Goal: Task Accomplishment & Management: Complete application form

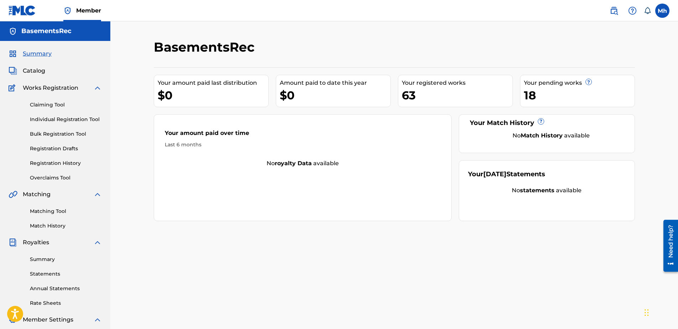
click at [63, 148] on link "Registration Drafts" at bounding box center [66, 148] width 72 height 7
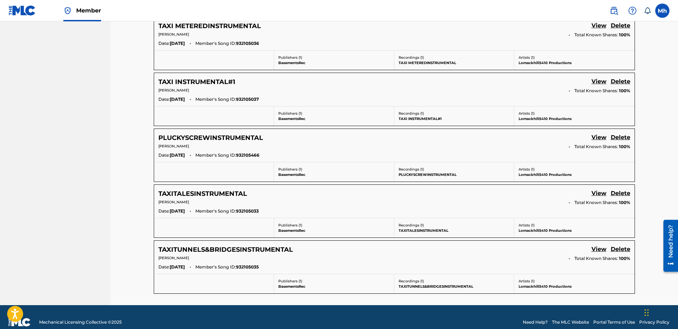
scroll to position [427, 0]
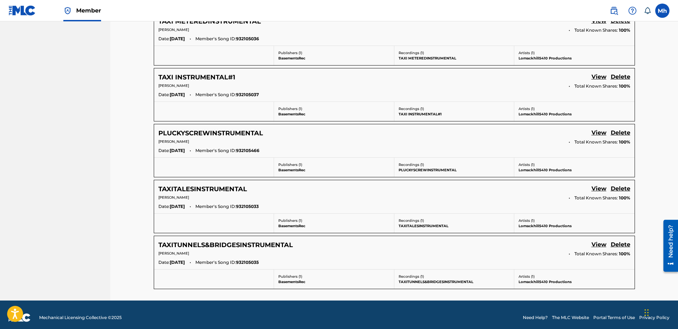
click at [603, 246] on link "View" at bounding box center [598, 245] width 15 height 10
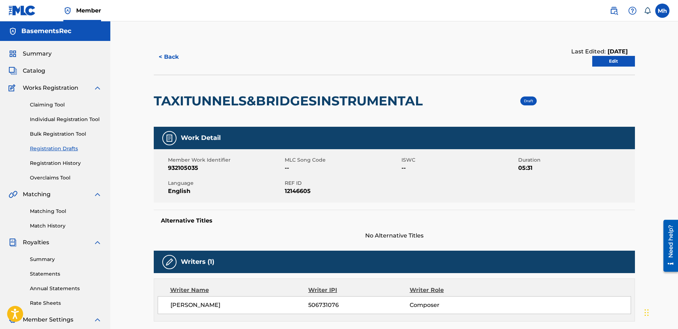
click at [617, 60] on link "Edit" at bounding box center [613, 61] width 43 height 11
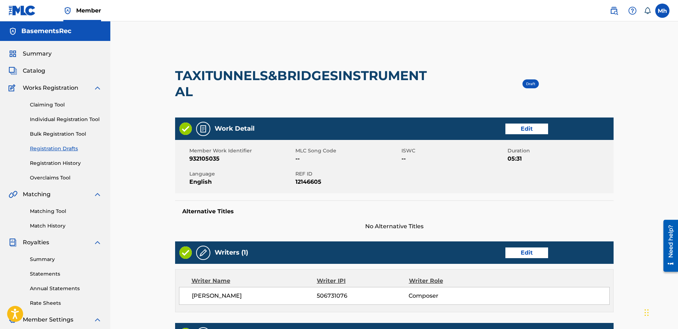
click at [530, 127] on link "Edit" at bounding box center [526, 128] width 43 height 11
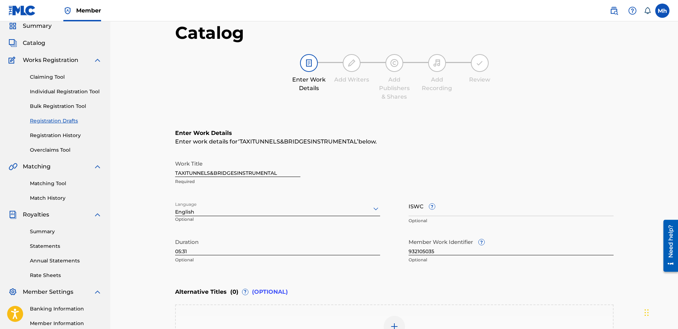
scroll to position [36, 0]
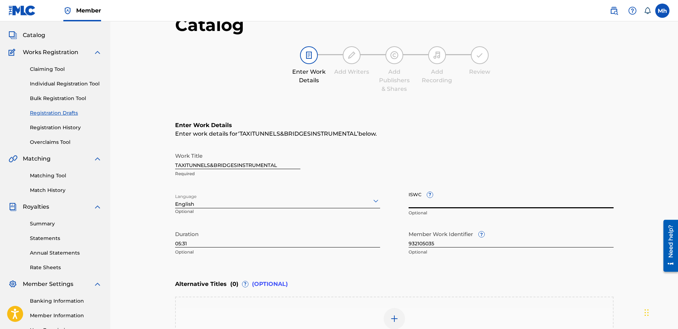
paste input "T3352015744"
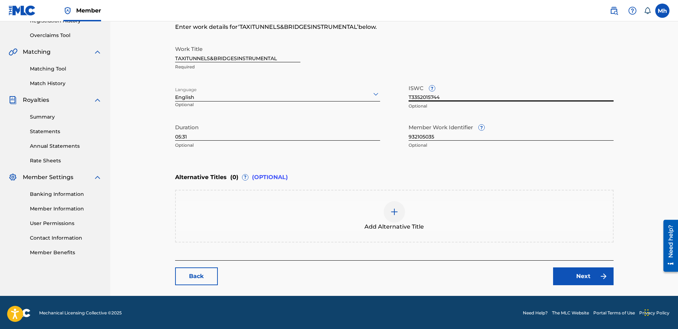
scroll to position [143, 0]
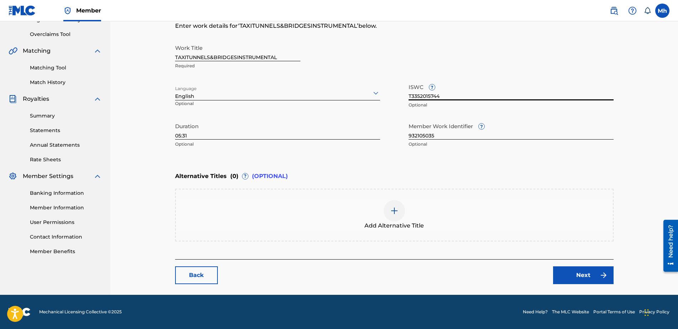
type input "T3352015744"
click at [577, 279] on link "Next" at bounding box center [583, 275] width 60 height 18
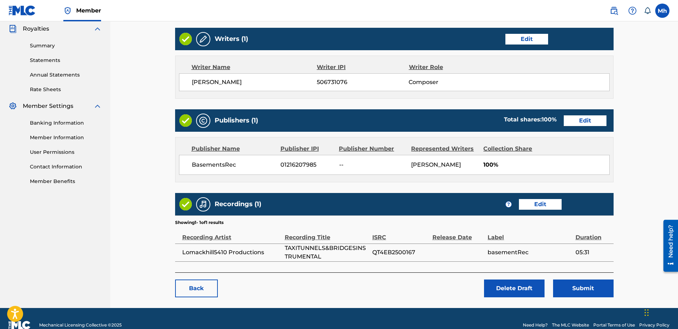
scroll to position [227, 0]
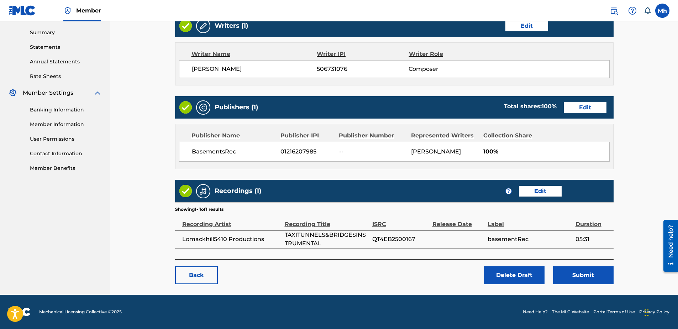
click at [577, 278] on button "Submit" at bounding box center [583, 275] width 60 height 18
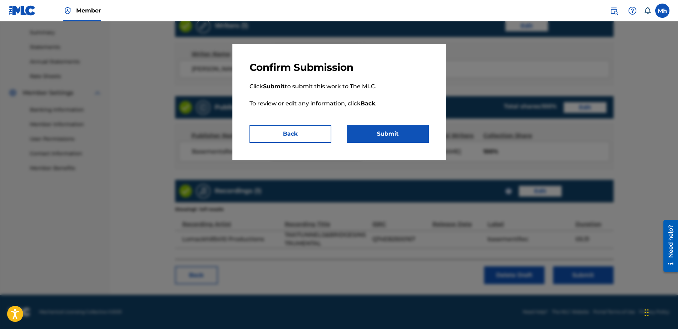
click at [387, 132] on button "Submit" at bounding box center [388, 134] width 82 height 18
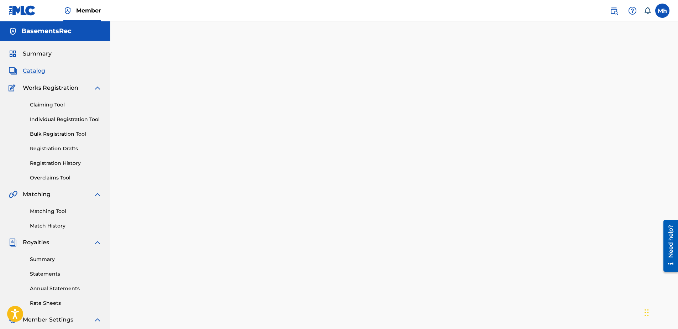
click at [53, 150] on link "Registration Drafts" at bounding box center [66, 148] width 72 height 7
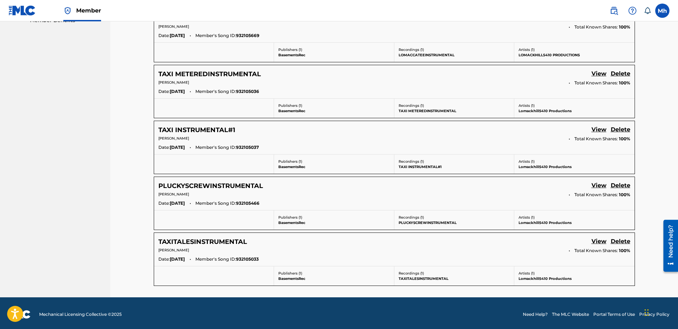
scroll to position [377, 0]
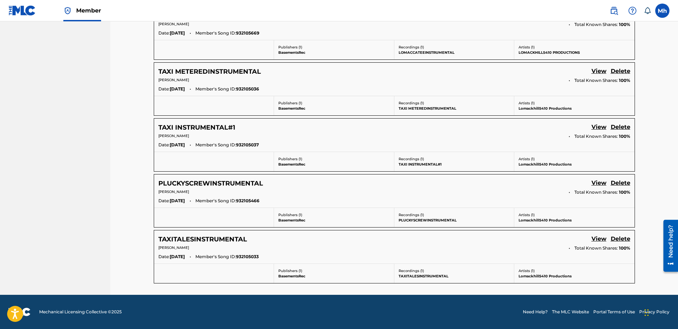
click at [217, 237] on h5 "TAXITALESINSTRUMENTAL" at bounding box center [202, 239] width 89 height 8
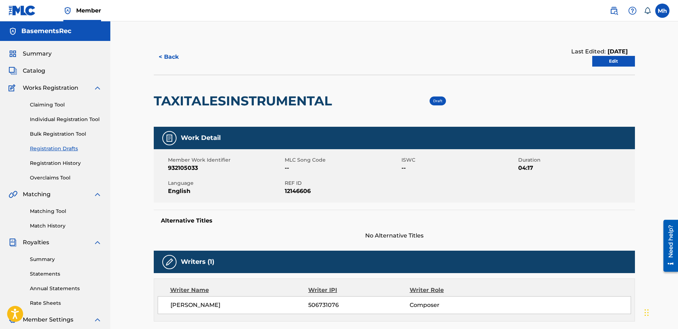
click at [610, 63] on link "Edit" at bounding box center [613, 61] width 43 height 11
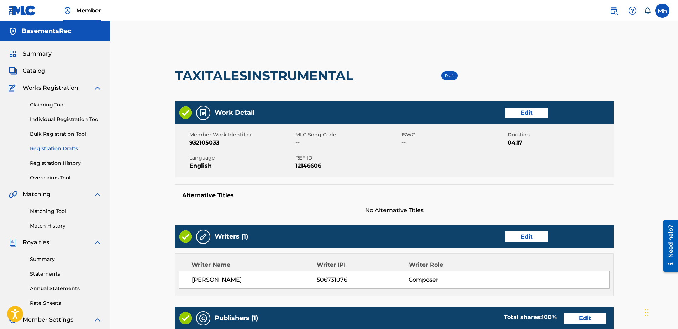
click at [524, 108] on link "Edit" at bounding box center [526, 112] width 43 height 11
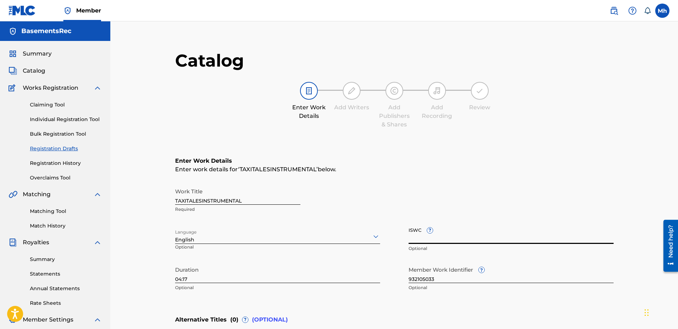
paste input "T3352016270"
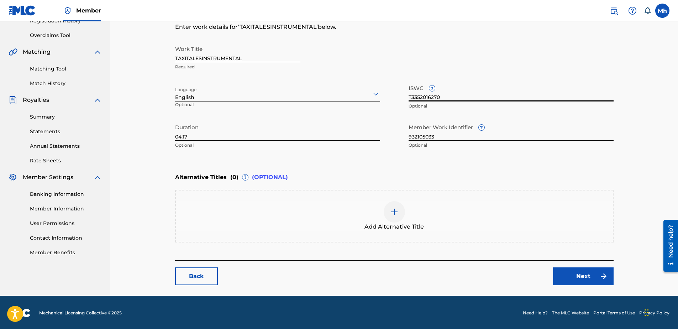
scroll to position [143, 0]
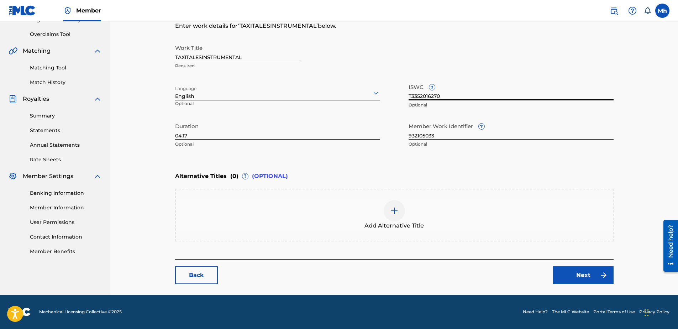
type input "T3352016270"
click at [573, 279] on link "Next" at bounding box center [583, 275] width 60 height 18
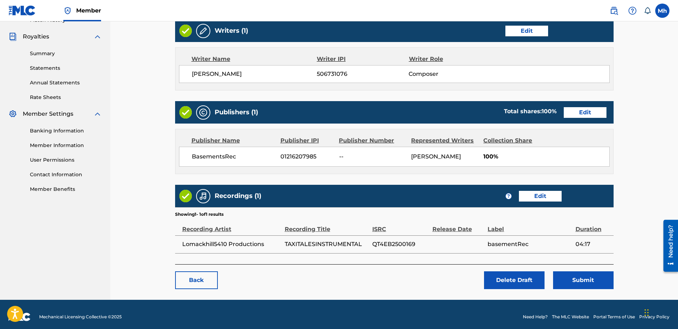
scroll to position [211, 0]
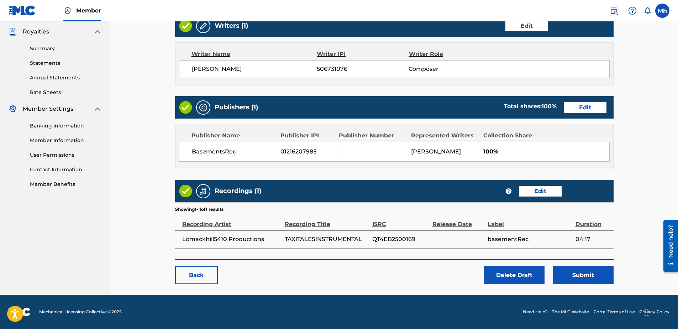
click at [583, 277] on button "Submit" at bounding box center [583, 275] width 60 height 18
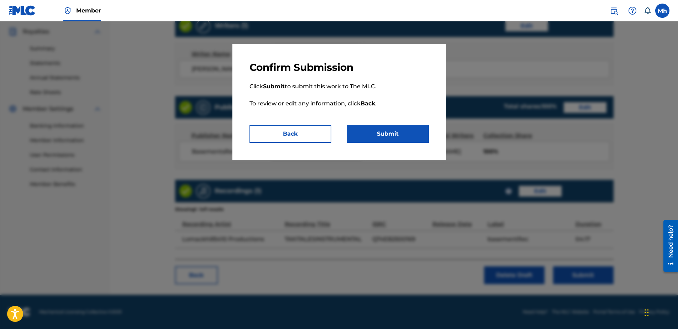
click at [393, 137] on button "Submit" at bounding box center [388, 134] width 82 height 18
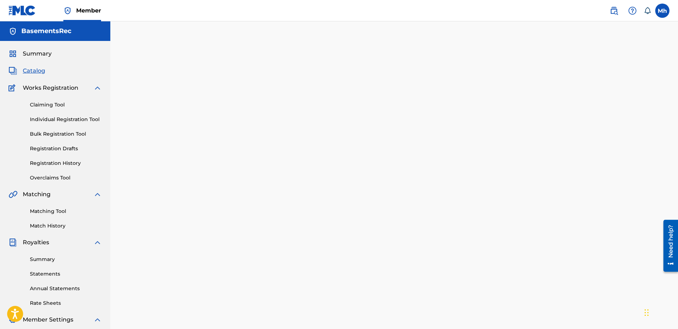
click at [62, 150] on link "Registration Drafts" at bounding box center [66, 148] width 72 height 7
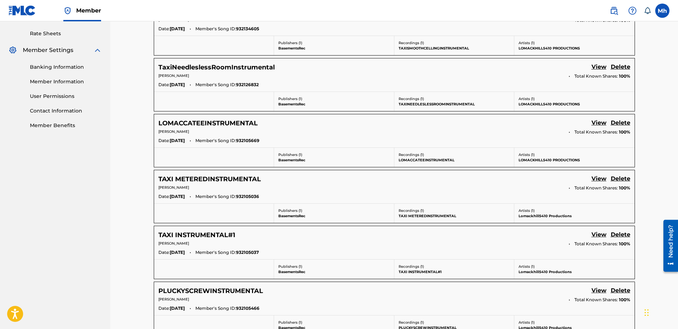
scroll to position [285, 0]
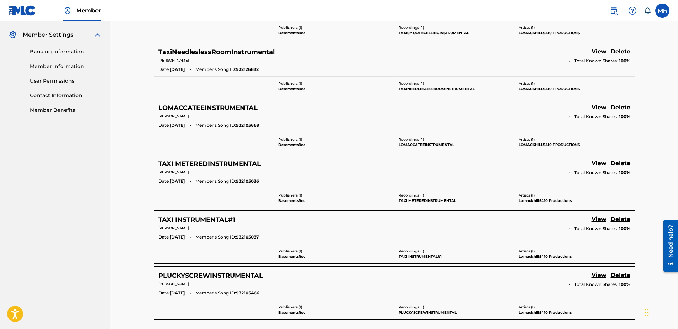
click at [602, 163] on link "View" at bounding box center [598, 164] width 15 height 10
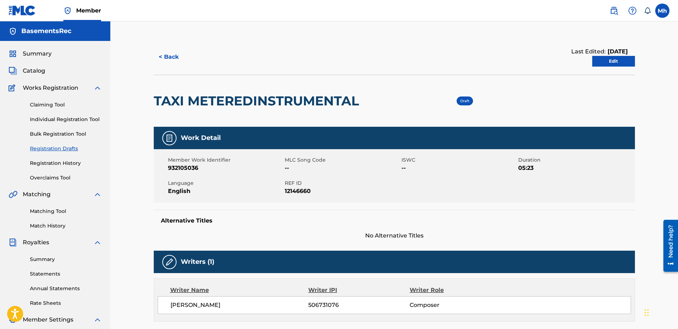
click at [614, 62] on link "Edit" at bounding box center [613, 61] width 43 height 11
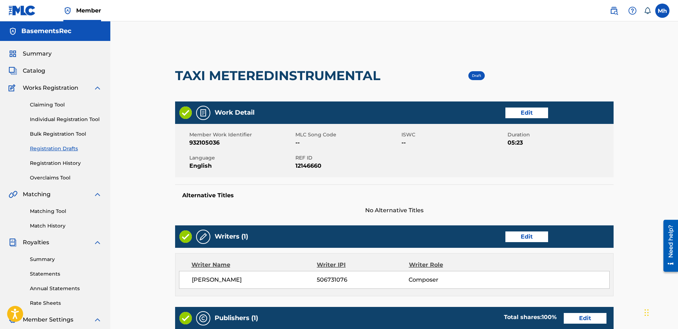
click at [521, 111] on link "Edit" at bounding box center [526, 112] width 43 height 11
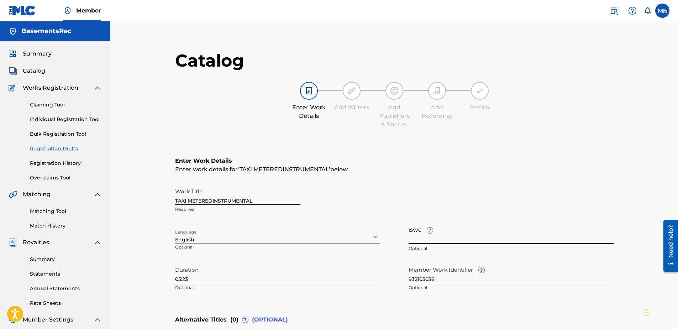
paste input "T3352014718"
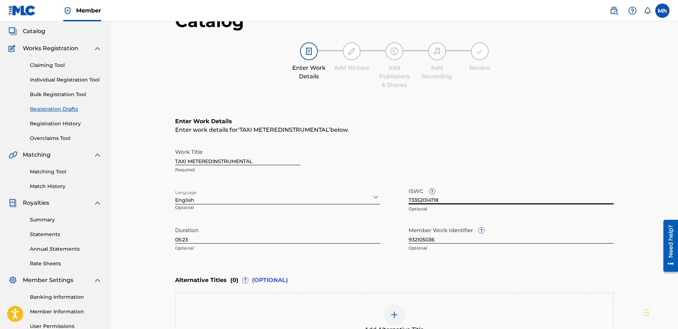
scroll to position [142, 0]
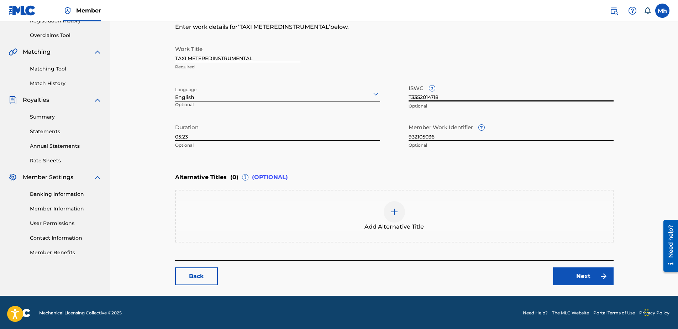
type input "T3352014718"
click at [572, 278] on link "Next" at bounding box center [583, 276] width 60 height 18
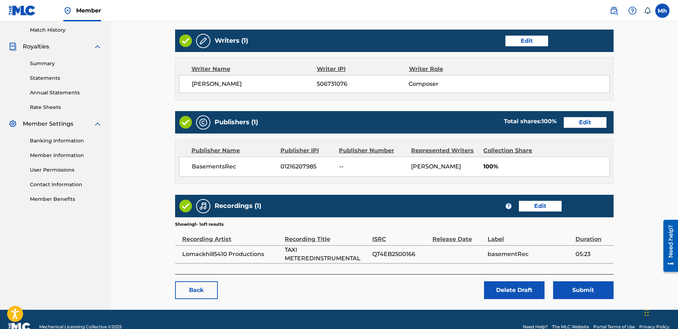
scroll to position [211, 0]
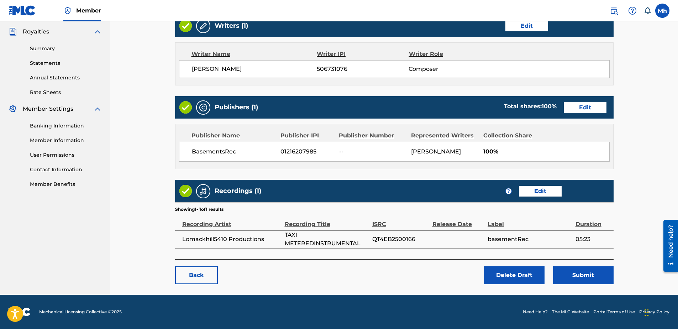
click at [581, 279] on button "Submit" at bounding box center [583, 275] width 60 height 18
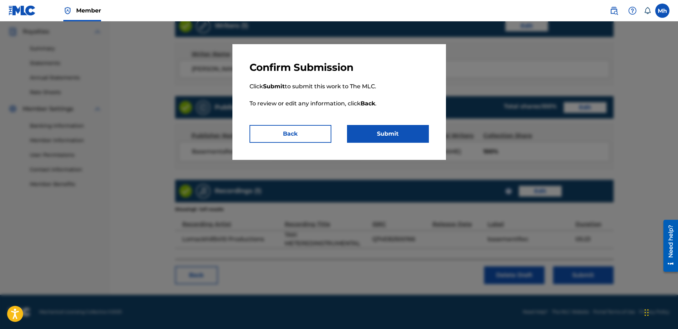
click at [407, 134] on button "Submit" at bounding box center [388, 134] width 82 height 18
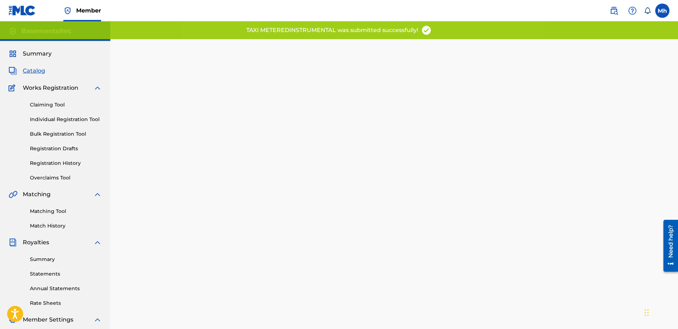
click at [64, 150] on link "Registration Drafts" at bounding box center [66, 148] width 72 height 7
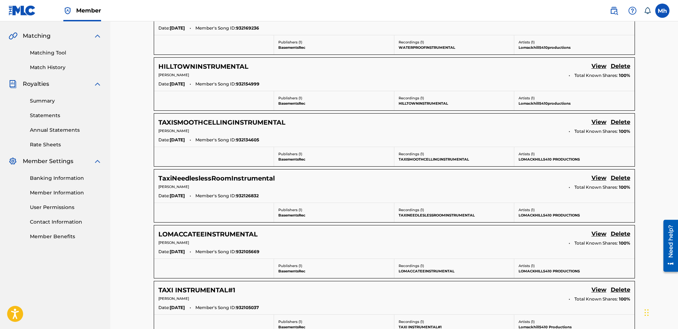
scroll to position [194, 0]
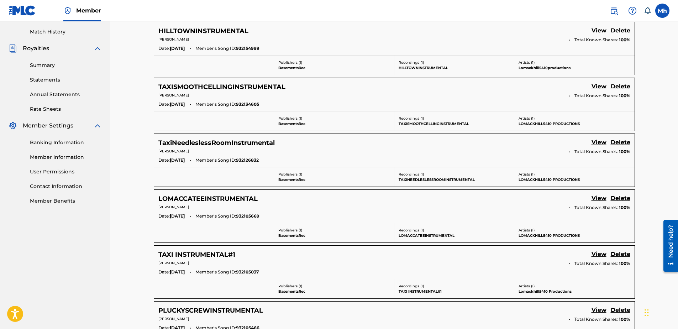
click at [601, 255] on link "View" at bounding box center [598, 255] width 15 height 10
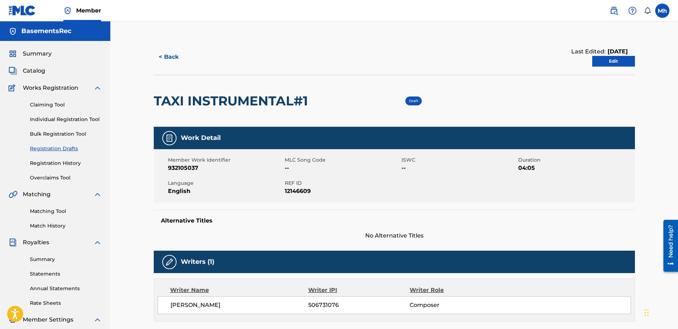
click at [620, 62] on link "Edit" at bounding box center [613, 61] width 43 height 11
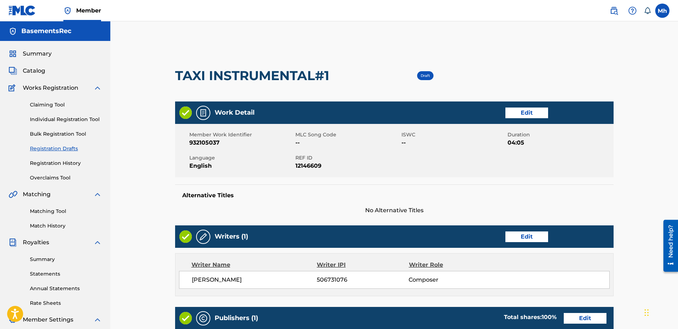
click at [527, 110] on link "Edit" at bounding box center [526, 112] width 43 height 11
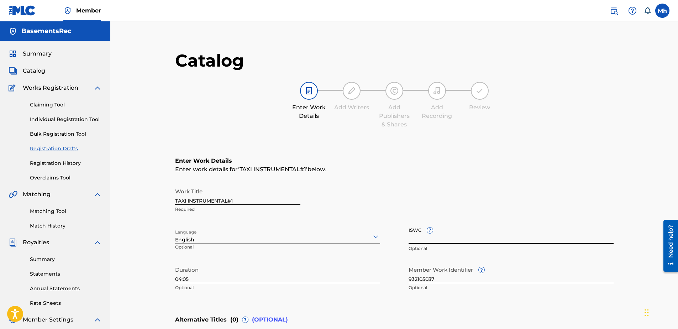
paste input "T3352014683"
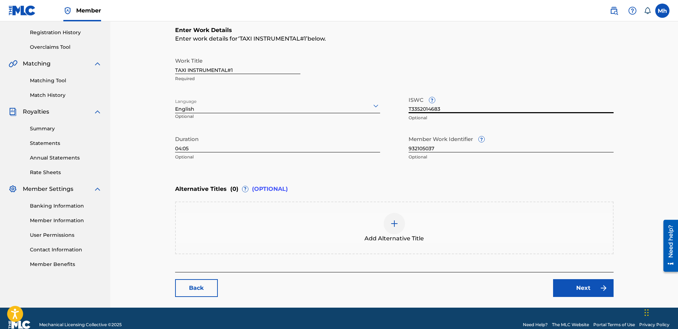
scroll to position [142, 0]
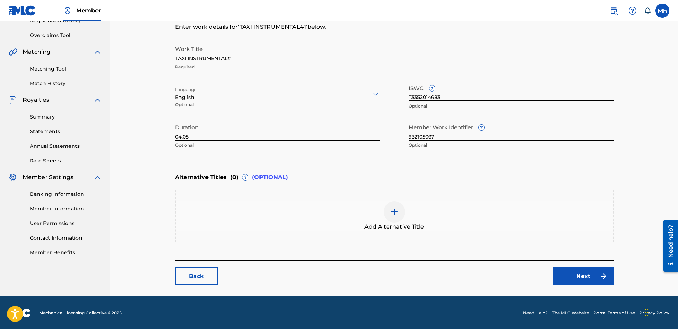
type input "T3352014683"
click at [582, 276] on link "Next" at bounding box center [583, 276] width 60 height 18
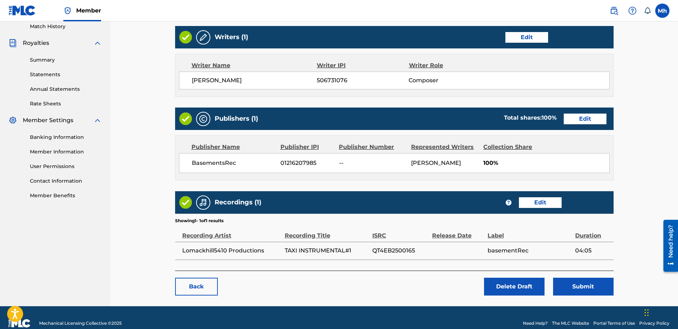
scroll to position [211, 0]
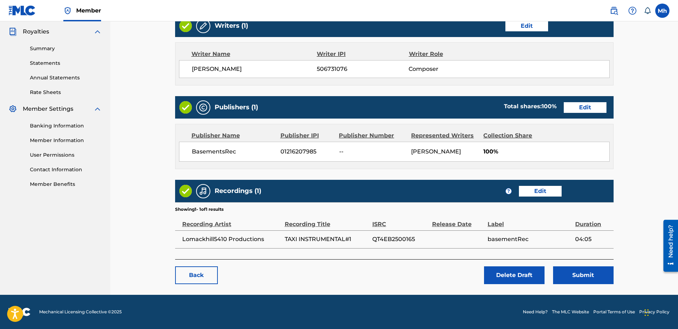
click at [579, 276] on button "Submit" at bounding box center [583, 275] width 60 height 18
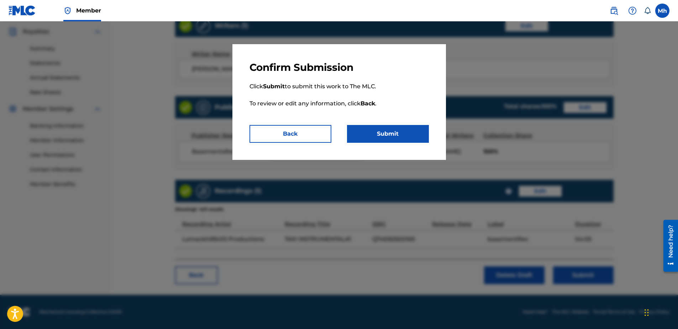
click at [393, 136] on button "Submit" at bounding box center [388, 134] width 82 height 18
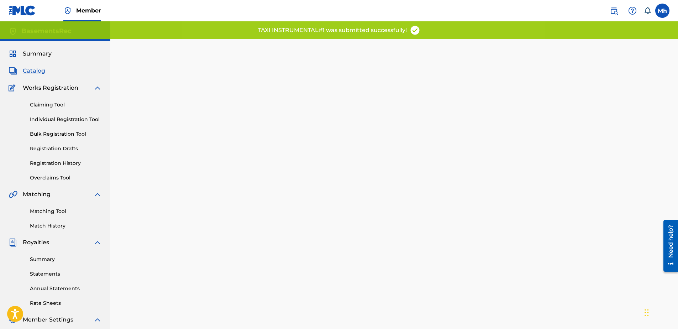
click at [63, 149] on link "Registration Drafts" at bounding box center [66, 148] width 72 height 7
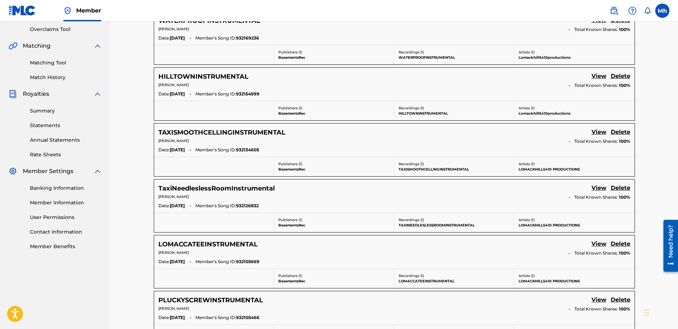
scroll to position [178, 0]
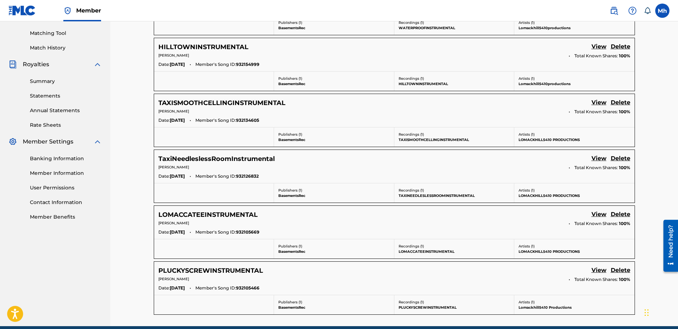
click at [600, 270] on link "View" at bounding box center [598, 271] width 15 height 10
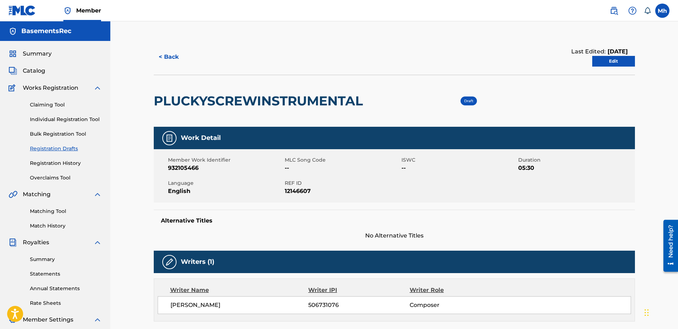
click at [615, 63] on link "Edit" at bounding box center [613, 61] width 43 height 11
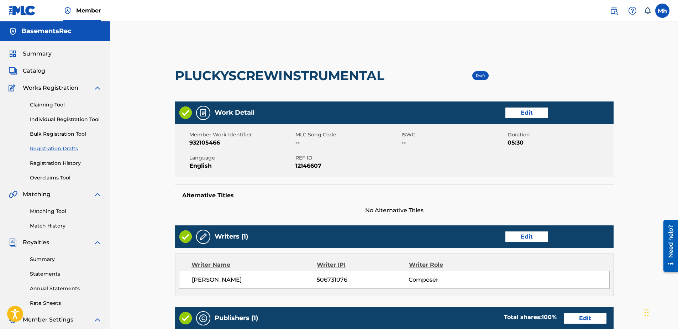
click at [526, 113] on link "Edit" at bounding box center [526, 112] width 43 height 11
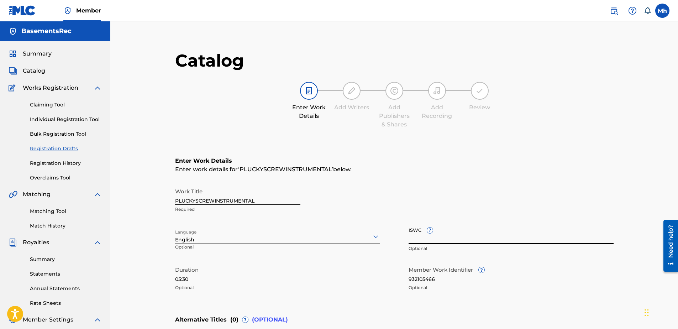
paste input "T3352003857"
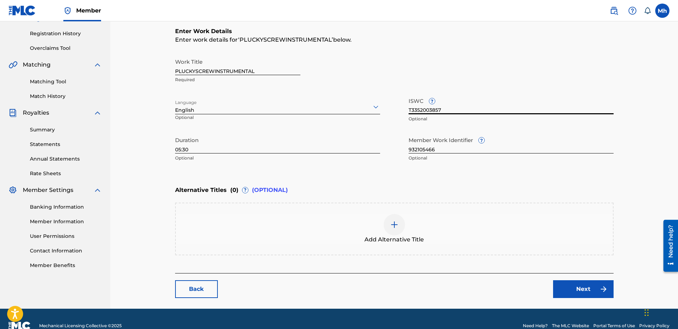
scroll to position [142, 0]
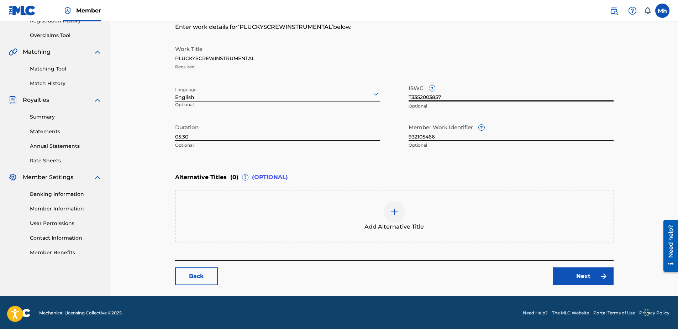
type input "T3352003857"
click at [580, 274] on link "Next" at bounding box center [583, 276] width 60 height 18
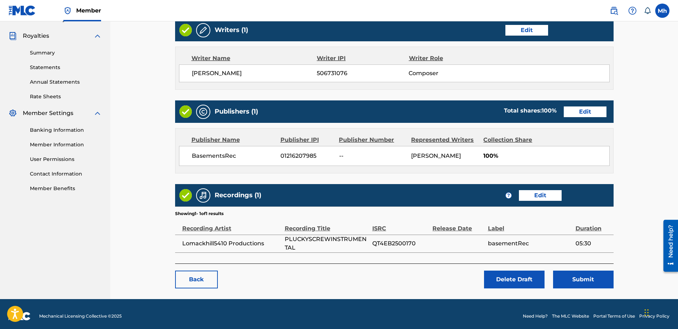
scroll to position [211, 0]
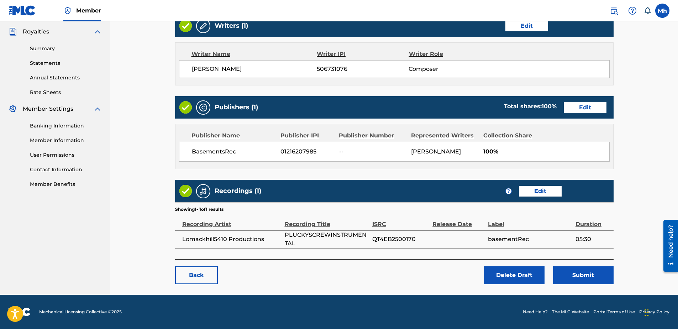
click at [582, 276] on button "Submit" at bounding box center [583, 275] width 60 height 18
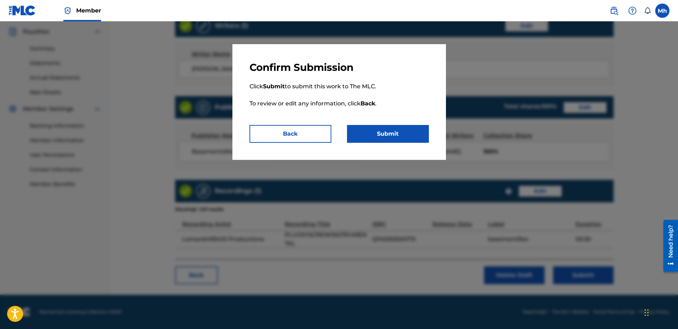
click at [395, 134] on button "Submit" at bounding box center [388, 134] width 82 height 18
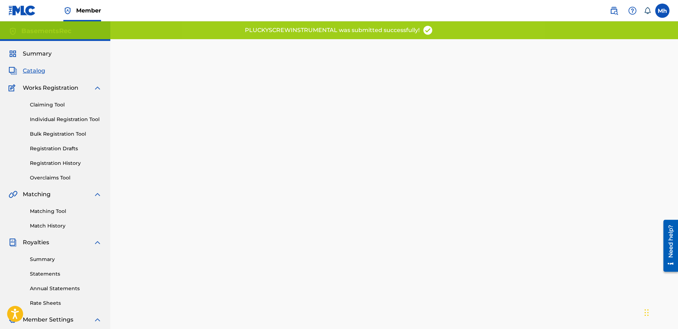
click at [59, 148] on link "Registration Drafts" at bounding box center [66, 148] width 72 height 7
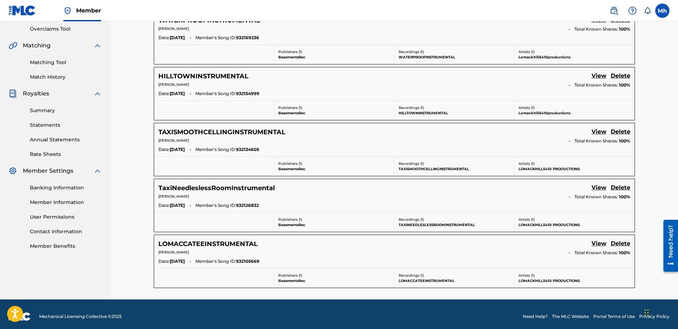
scroll to position [153, 0]
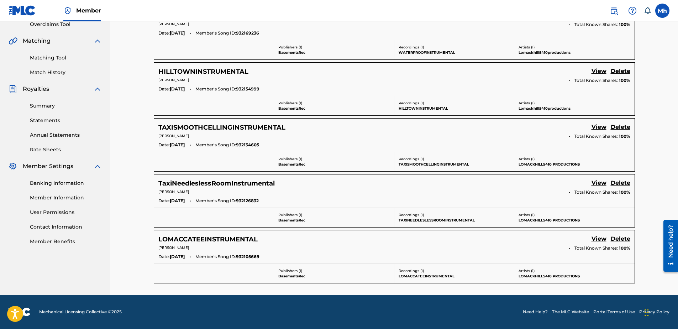
click at [595, 239] on link "View" at bounding box center [598, 239] width 15 height 10
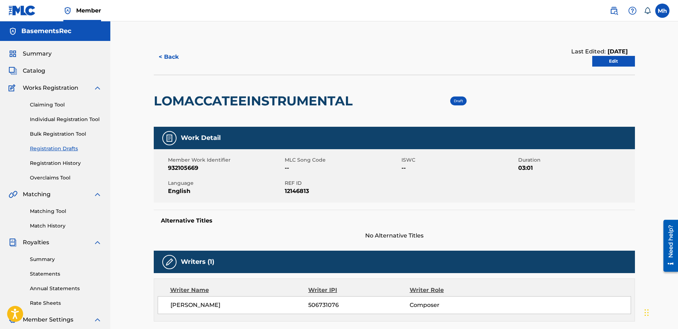
click at [622, 62] on link "Edit" at bounding box center [613, 61] width 43 height 11
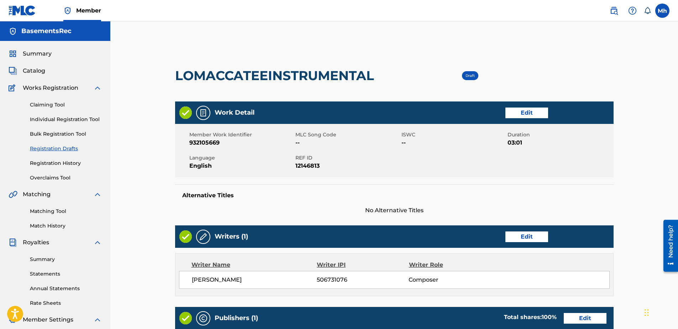
click at [520, 112] on link "Edit" at bounding box center [526, 112] width 43 height 11
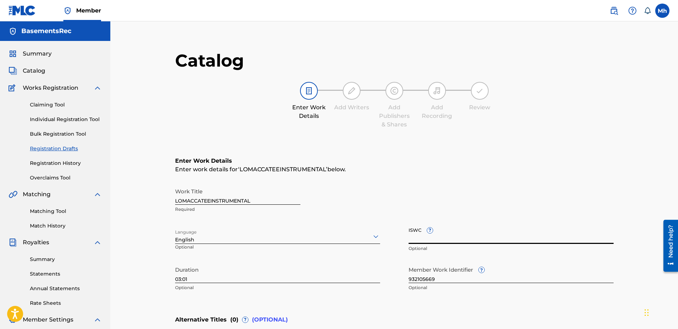
paste input "T3352012541"
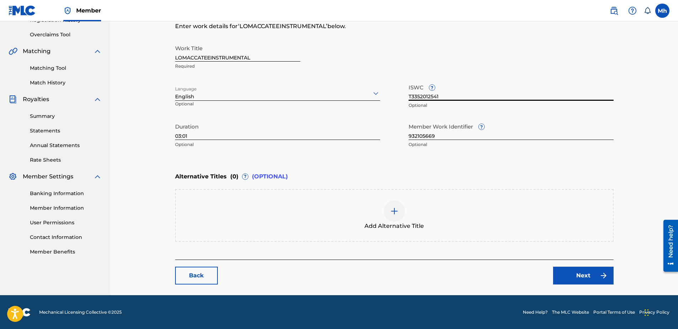
scroll to position [143, 0]
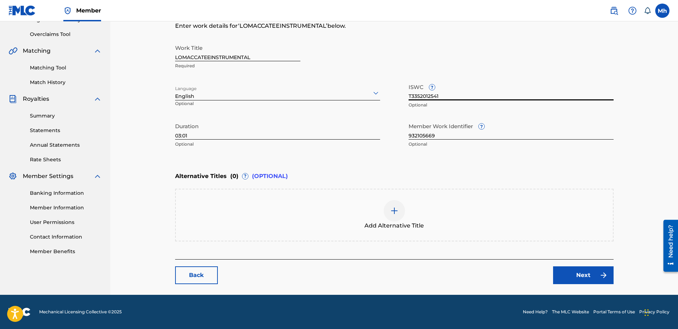
type input "T3352012541"
click at [570, 275] on link "Next" at bounding box center [583, 275] width 60 height 18
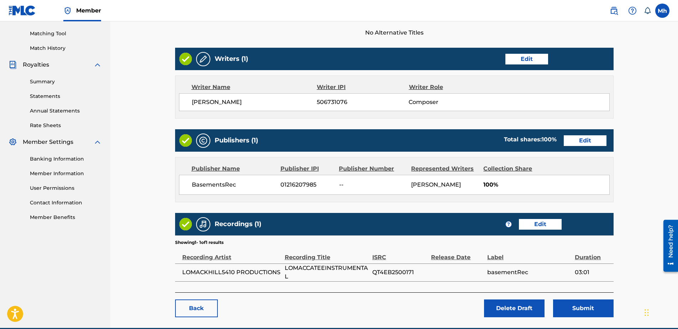
scroll to position [178, 0]
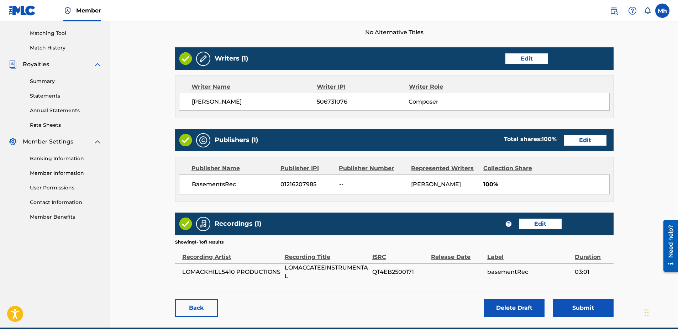
click at [592, 306] on button "Submit" at bounding box center [583, 308] width 60 height 18
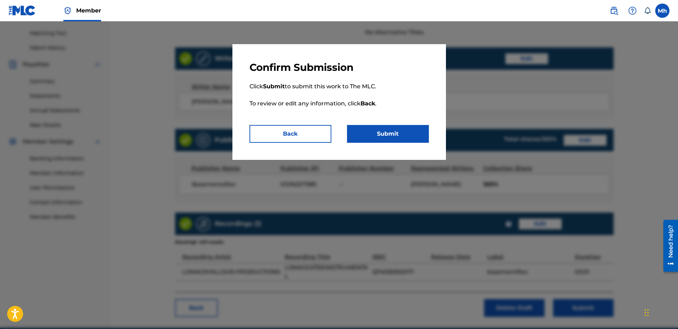
click at [393, 131] on button "Submit" at bounding box center [388, 134] width 82 height 18
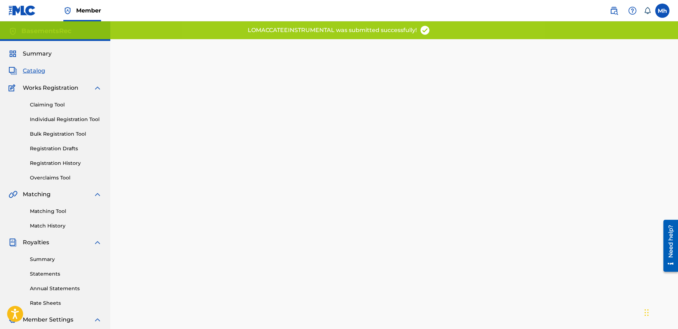
click at [54, 150] on link "Registration Drafts" at bounding box center [66, 148] width 72 height 7
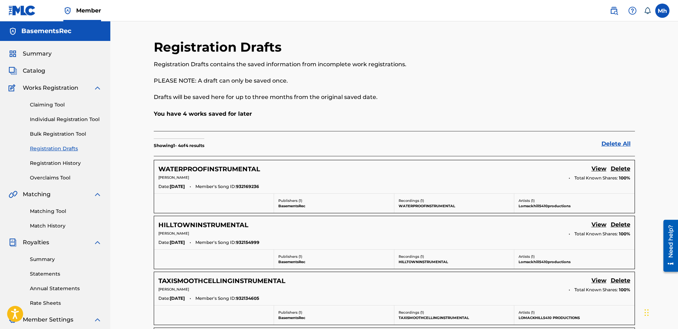
click at [57, 224] on link "Match History" at bounding box center [66, 225] width 72 height 7
